Goal: Find contact information: Find contact information

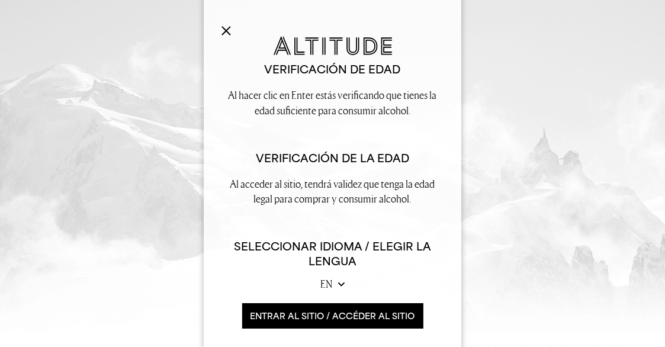
scroll to position [28, 0]
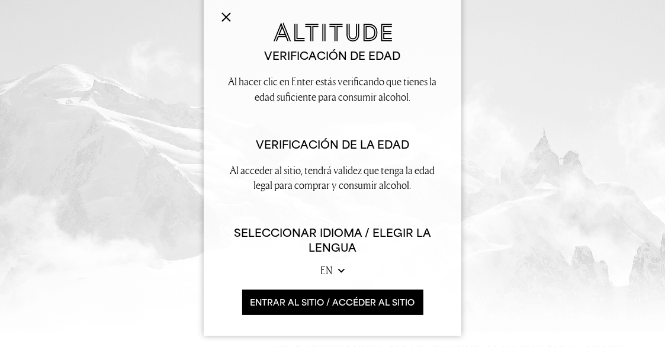
click at [302, 299] on font "ENTRAR AL SITIO / accéder al sitio" at bounding box center [333, 302] width 165 height 10
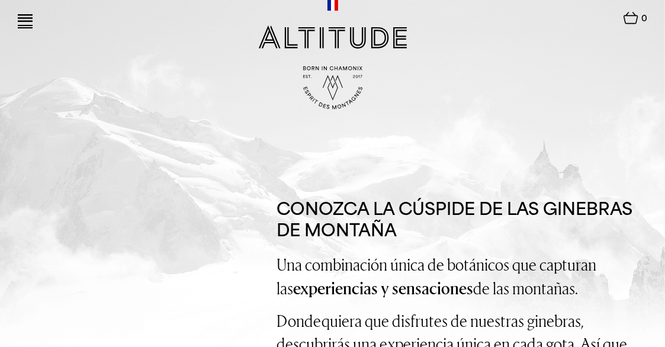
click at [21, 15] on img at bounding box center [25, 18] width 15 height 8
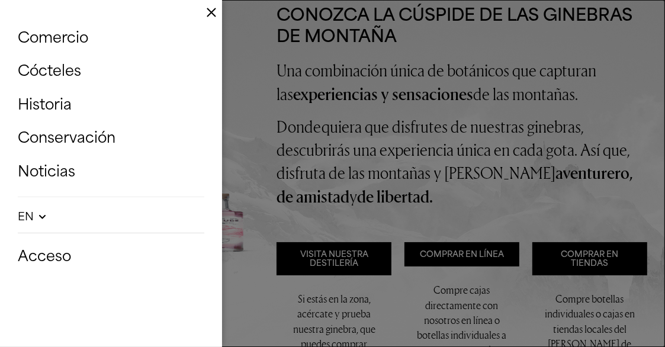
scroll to position [237, 0]
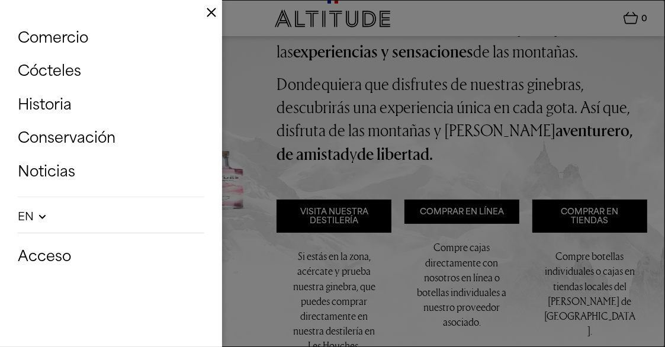
click at [627, 143] on button "Cerca" at bounding box center [332, 173] width 665 height 347
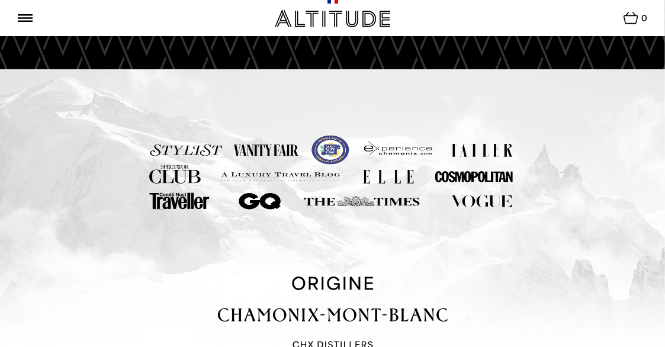
scroll to position [3062, 0]
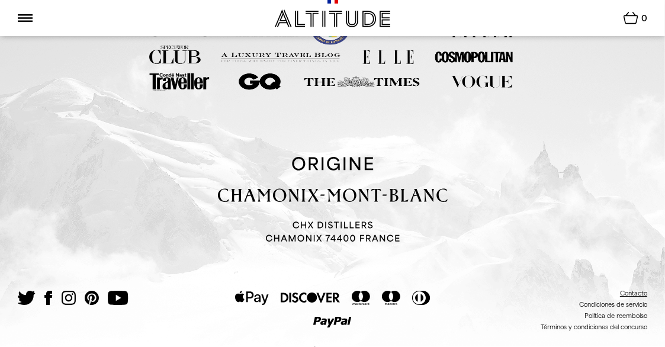
click at [638, 290] on font "Contacto" at bounding box center [633, 293] width 27 height 7
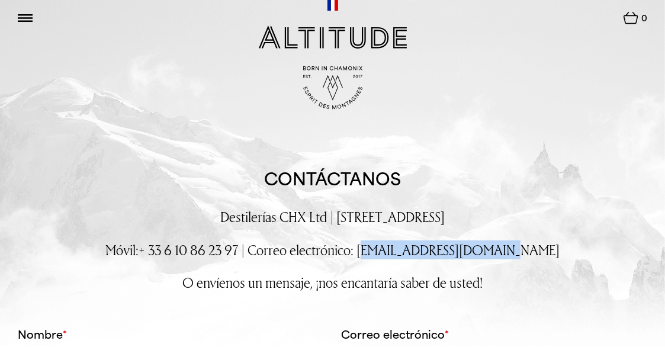
drag, startPoint x: 527, startPoint y: 253, endPoint x: 397, endPoint y: 254, distance: 129.7
click at [397, 254] on p "Móvil: + [PHONE_NUMBER] | Correo electrónico: [EMAIL_ADDRESS][DOMAIN_NAME]" at bounding box center [333, 250] width 630 height 18
copy font "[EMAIL_ADDRESS][DOMAIN_NAME]"
